Goal: Navigation & Orientation: Find specific page/section

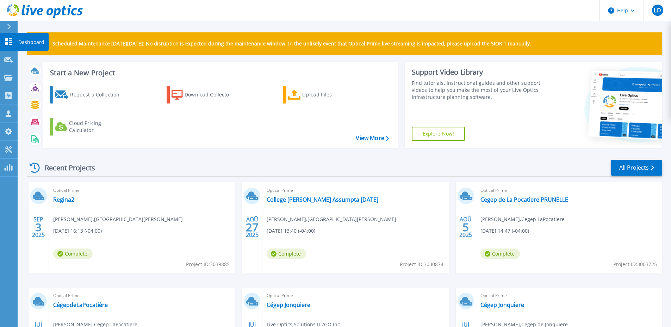
click at [5, 37] on link "Dashboard Dashboard" at bounding box center [9, 42] width 18 height 18
